Goal: Task Accomplishment & Management: Use online tool/utility

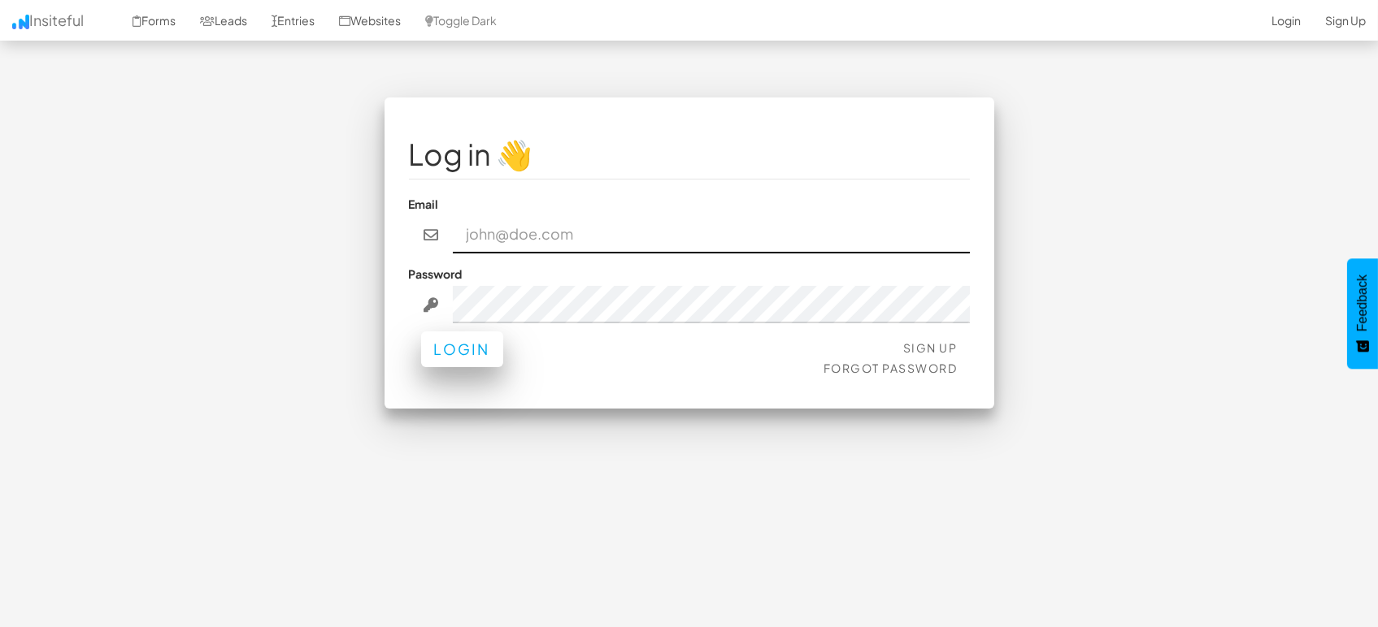
type input "[EMAIL_ADDRESS][DOMAIN_NAME]"
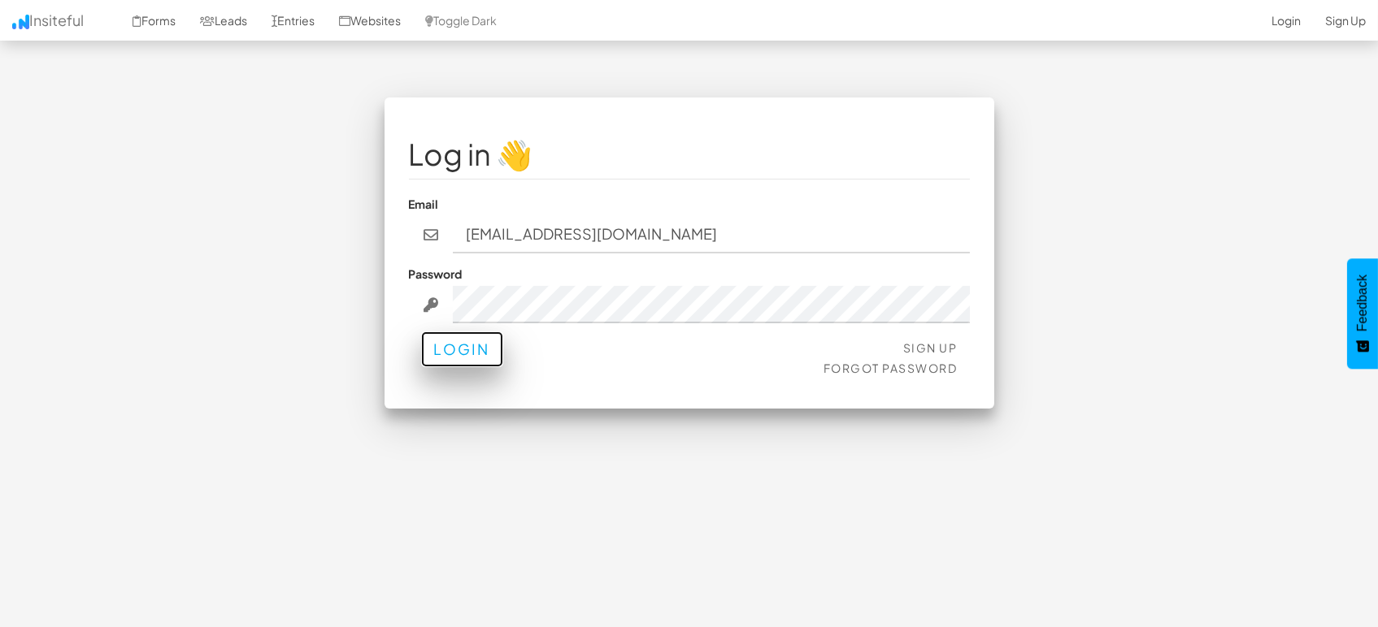
click at [449, 358] on button "Login" at bounding box center [462, 350] width 82 height 36
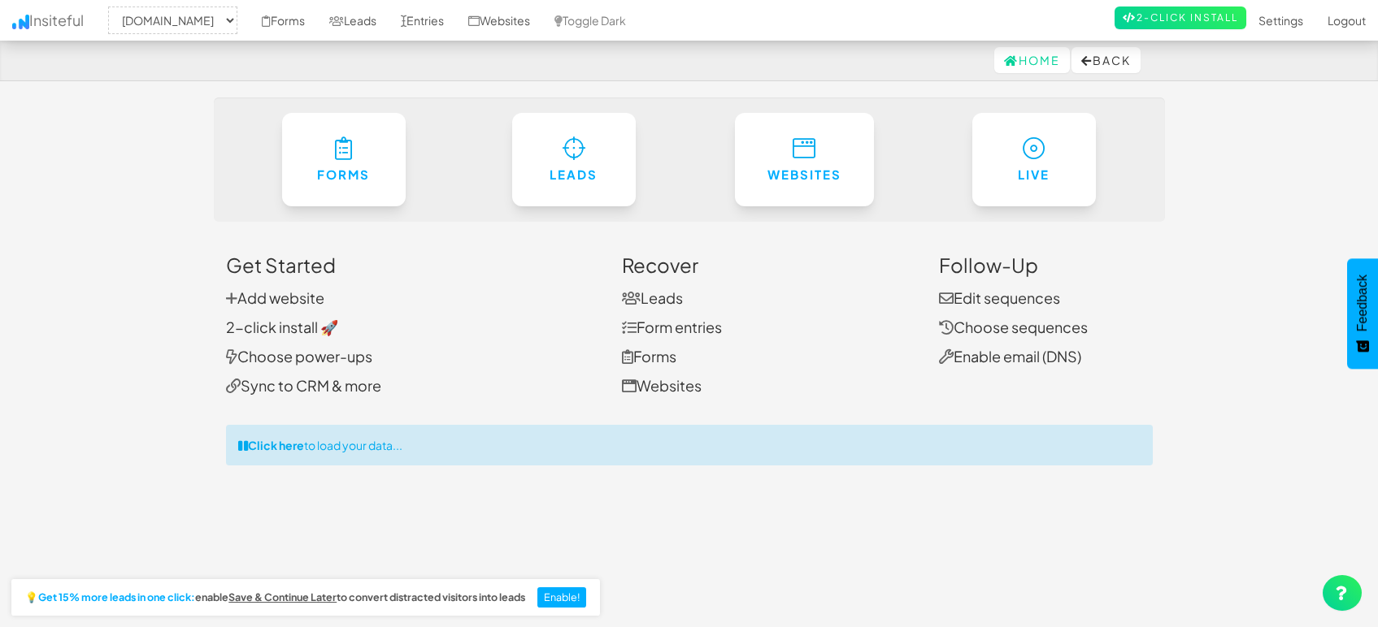
select select "1505"
click at [425, 20] on link "Entries" at bounding box center [421, 20] width 67 height 41
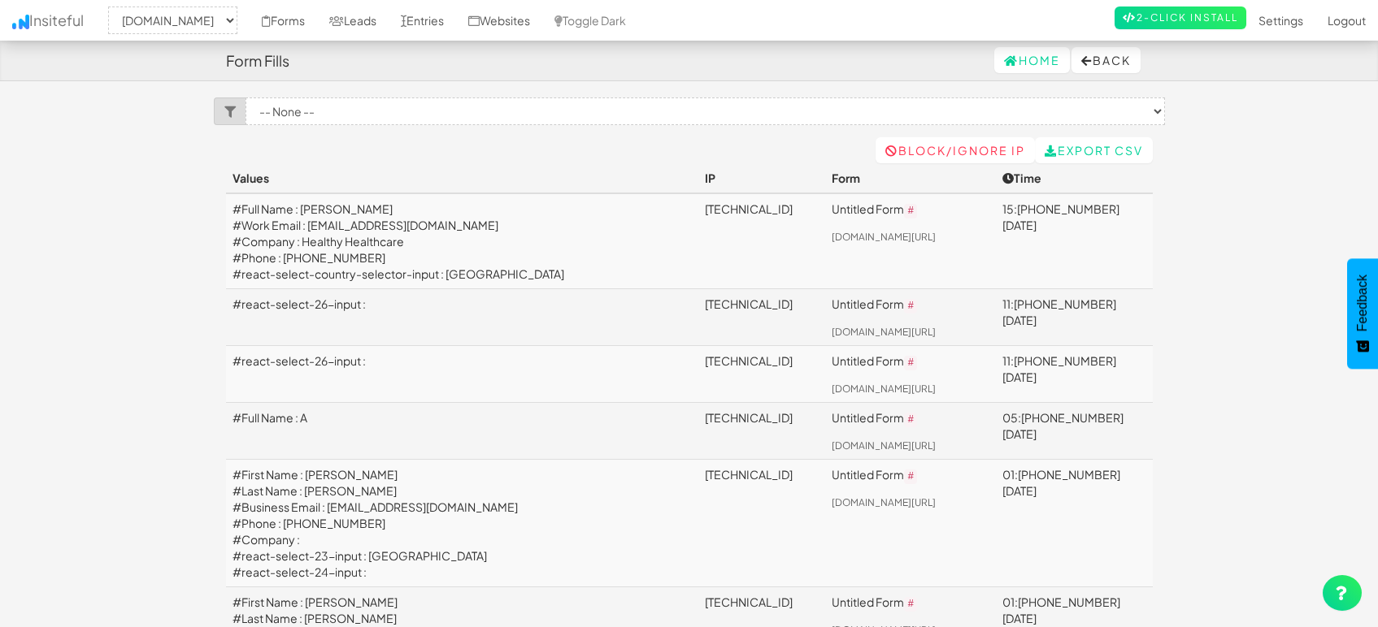
select select "1505"
click at [349, 19] on link "Leads" at bounding box center [353, 20] width 72 height 41
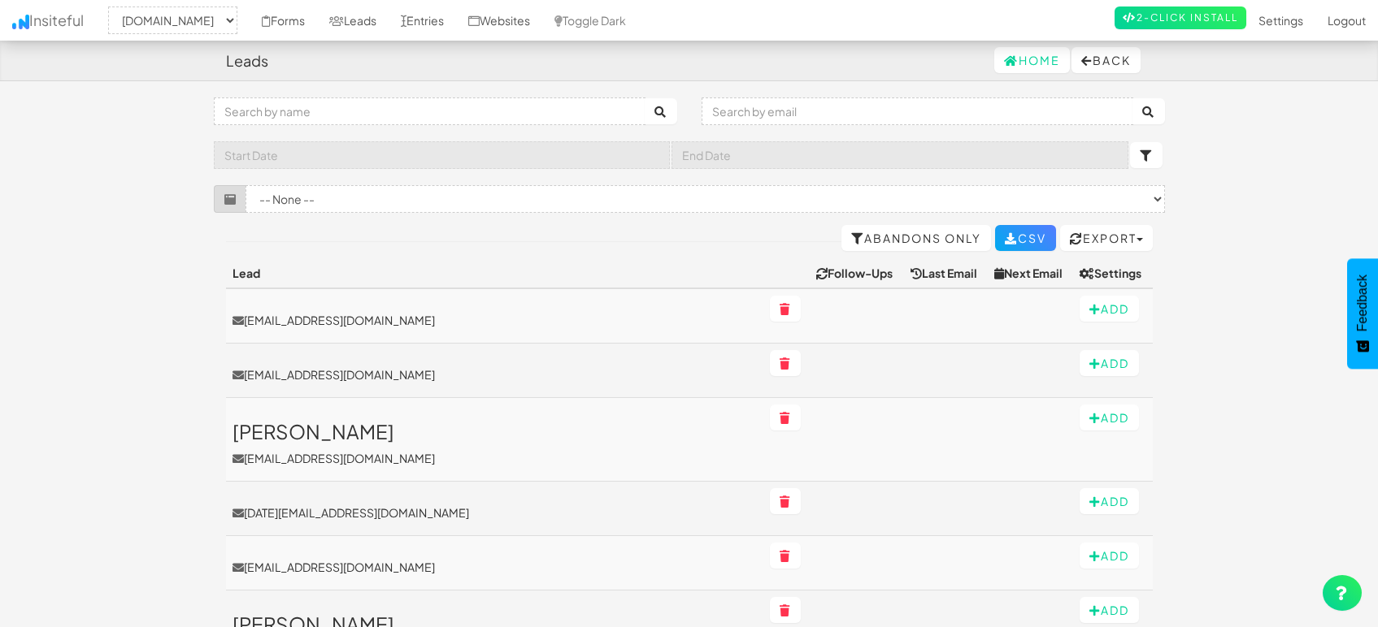
select select "1505"
